Goal: Complete application form

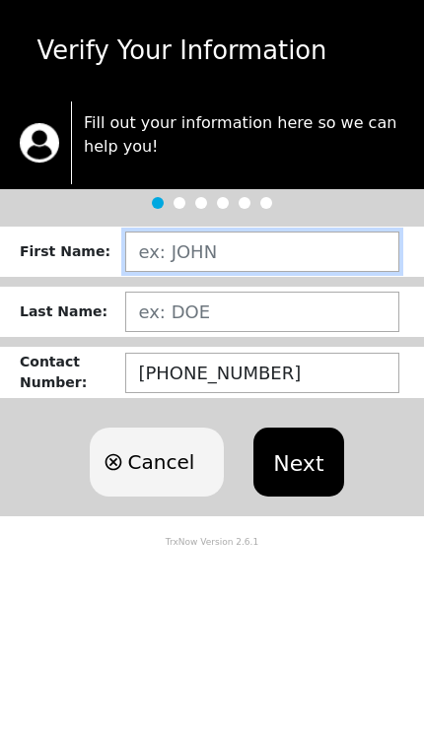
click at [307, 246] on input "text" at bounding box center [262, 252] width 274 height 40
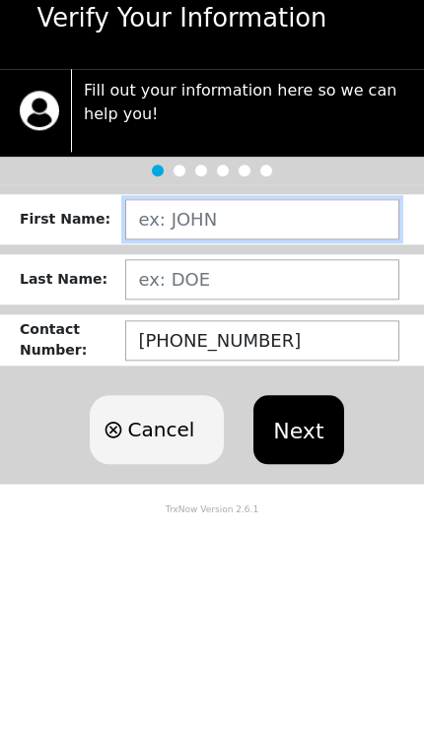
type input "[PERSON_NAME]"
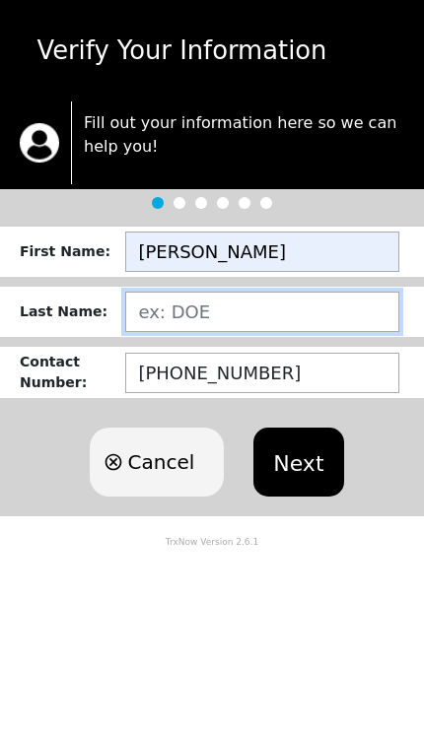
type input "[PERSON_NAME]"
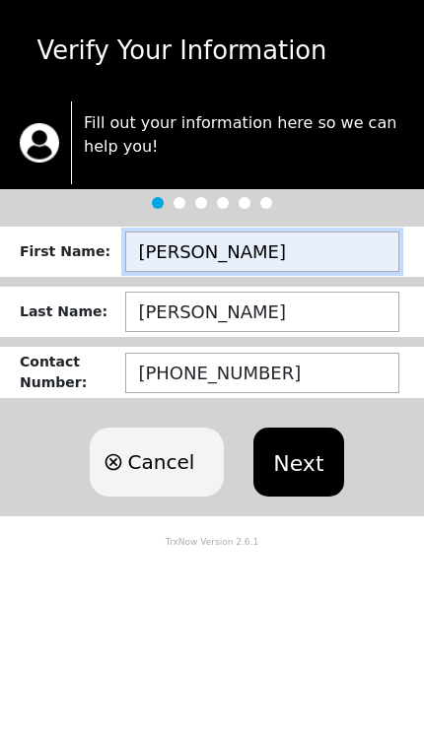
type input "[PERSON_NAME]"
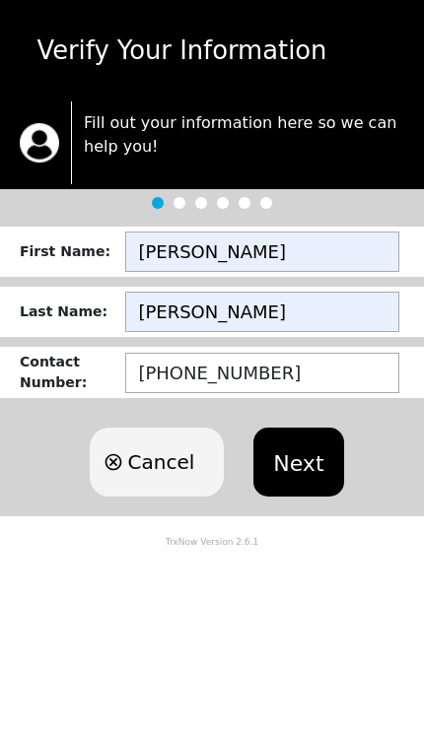
click at [182, 313] on input "[PERSON_NAME]" at bounding box center [262, 312] width 274 height 40
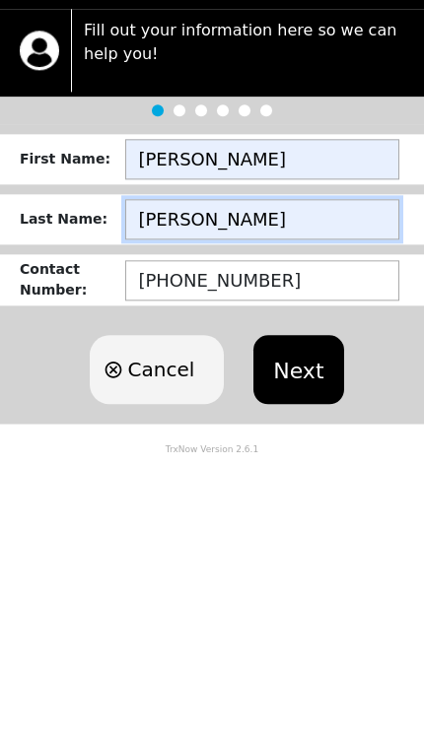
click at [150, 292] on input "[PERSON_NAME]" at bounding box center [262, 312] width 274 height 40
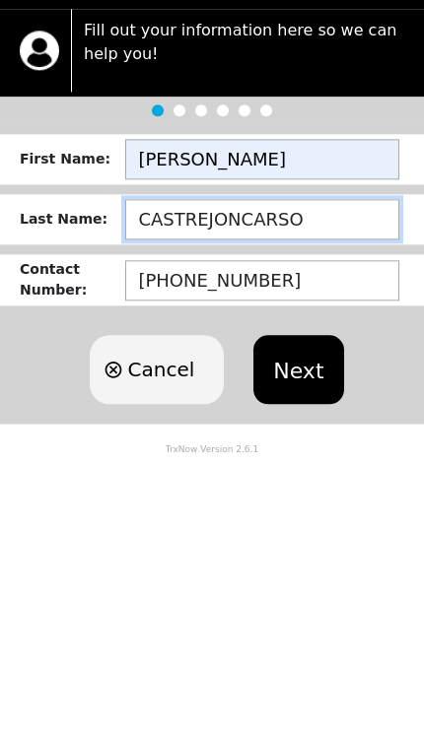
type input "CASTREJONCARSON"
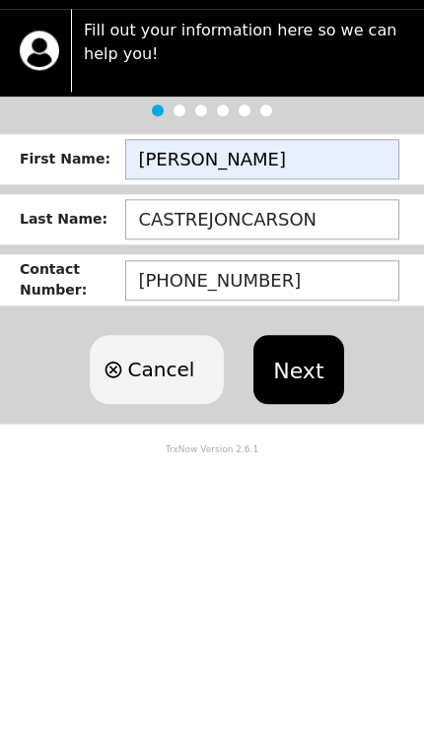
click at [302, 428] on button "Next" at bounding box center [298, 462] width 90 height 69
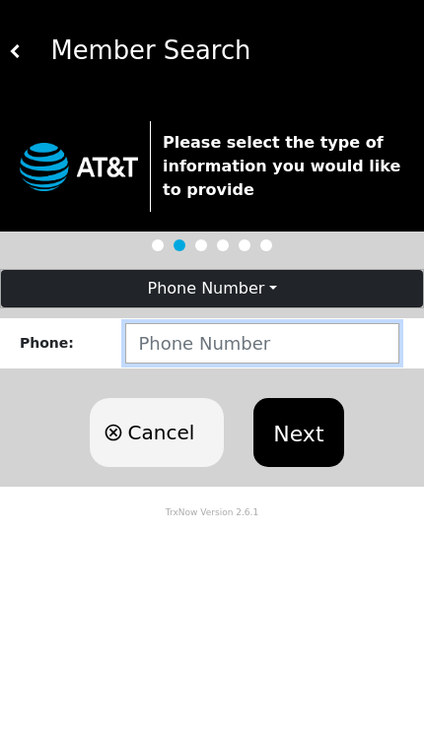
click at [204, 340] on input "number" at bounding box center [262, 343] width 274 height 40
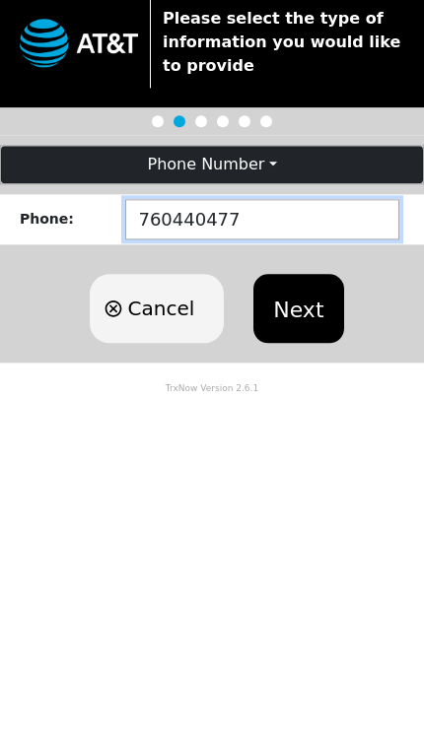
type input "7604404774"
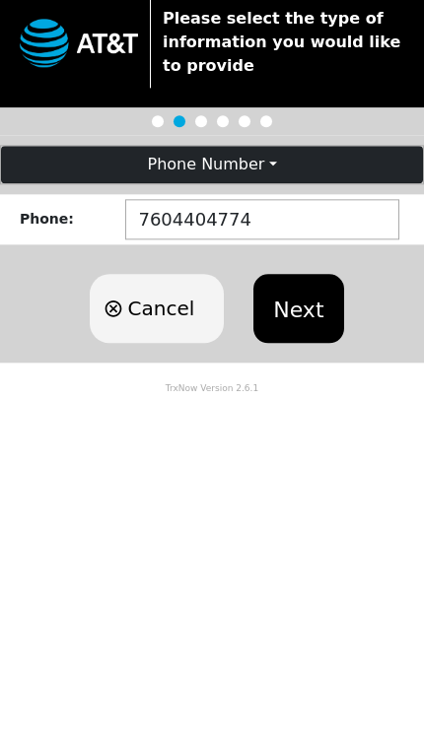
click at [309, 398] on button "Next" at bounding box center [298, 432] width 90 height 69
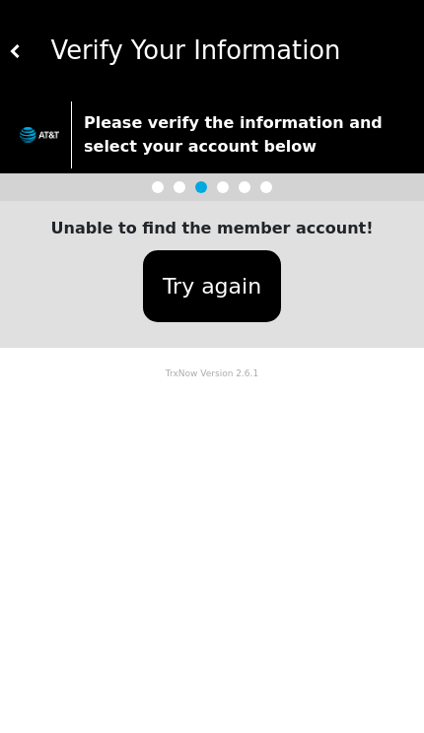
click at [231, 290] on button "Try again" at bounding box center [212, 286] width 138 height 72
